Goal: Check status: Check status

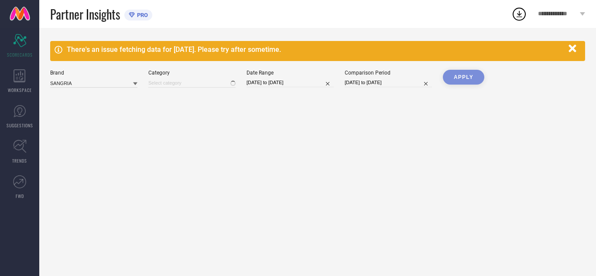
type input "All"
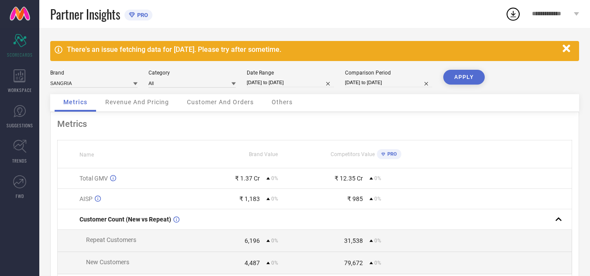
select select "6"
select select "2025"
select select "7"
select select "2025"
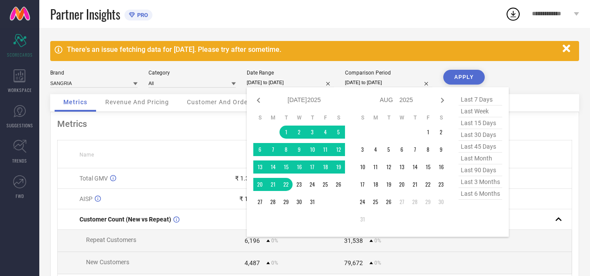
click at [313, 86] on input "01-07-2025 to 22-07-2025" at bounding box center [290, 82] width 87 height 9
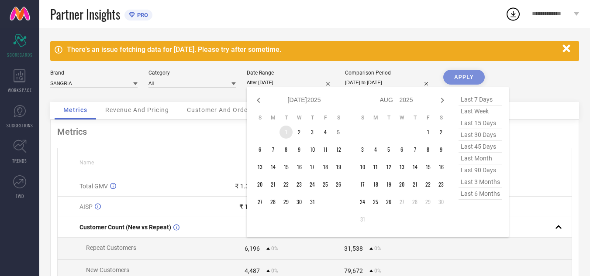
click at [287, 130] on td "1" at bounding box center [285, 132] width 13 height 13
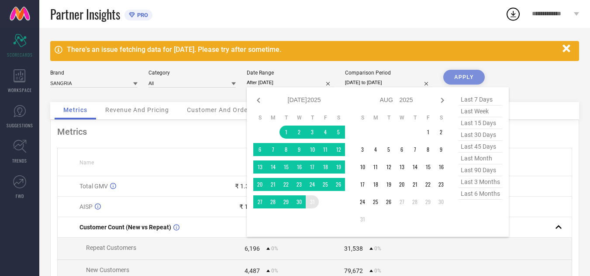
type input "01-07-2025 to 31-07-2025"
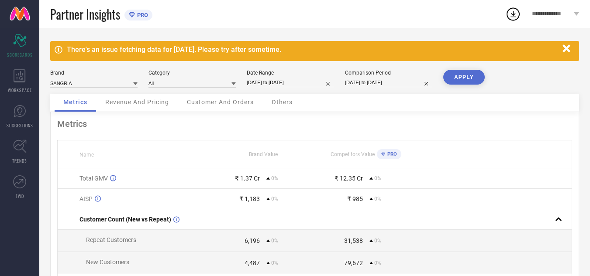
select select "6"
select select "2025"
select select "7"
select select "2025"
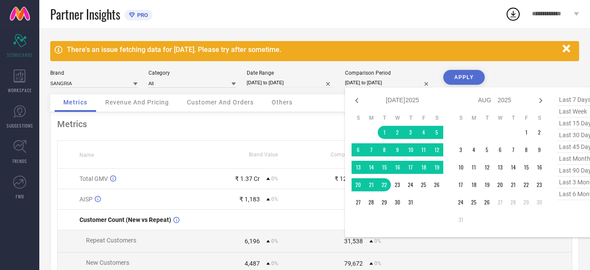
click at [415, 81] on input "01-07-2025 to 22-07-2025" at bounding box center [388, 82] width 87 height 9
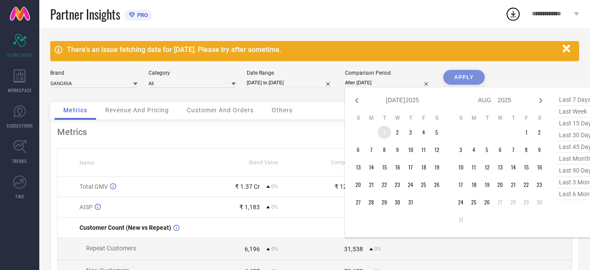
click at [383, 131] on td "1" at bounding box center [384, 132] width 13 height 13
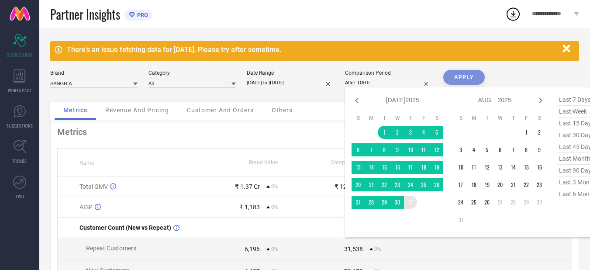
type input "01-07-2025 to 31-07-2025"
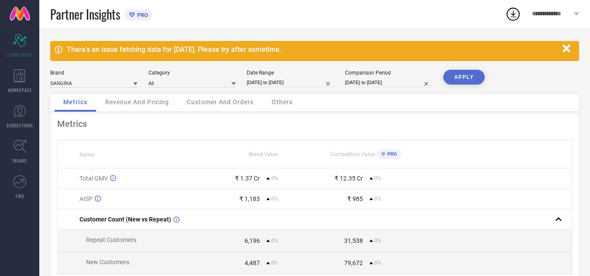
click at [470, 79] on button "APPLY" at bounding box center [463, 77] width 41 height 15
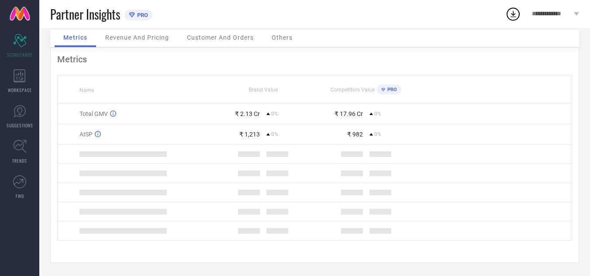
scroll to position [66, 0]
